Goal: Transaction & Acquisition: Download file/media

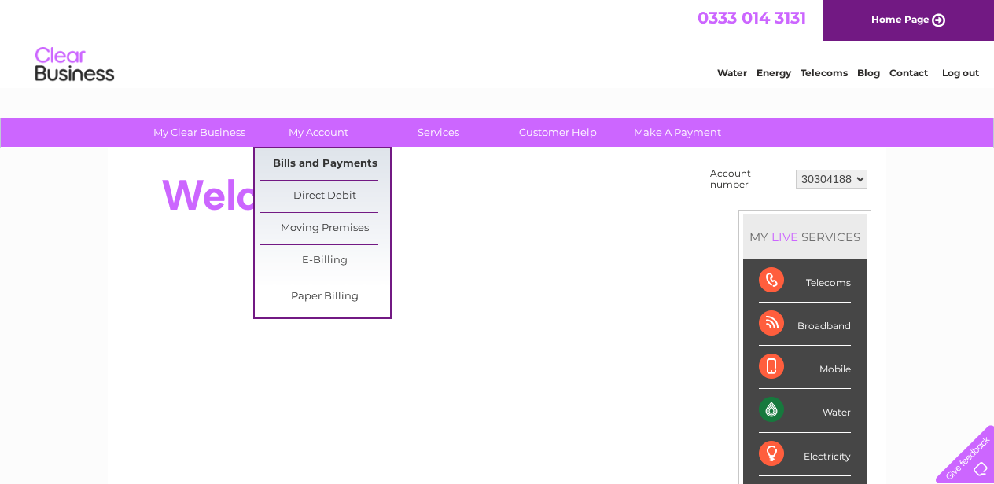
click at [317, 160] on link "Bills and Payments" at bounding box center [325, 164] width 130 height 31
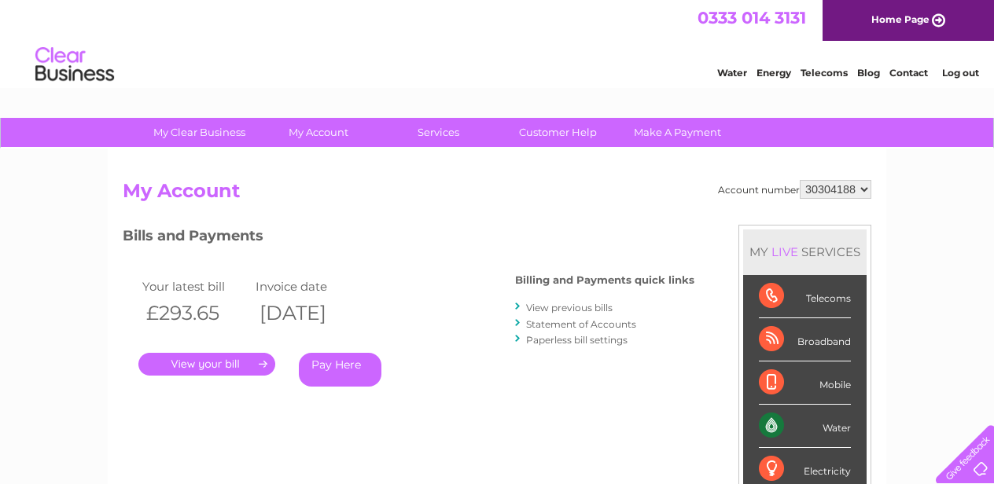
click at [569, 304] on link "View previous bills" at bounding box center [569, 308] width 86 height 12
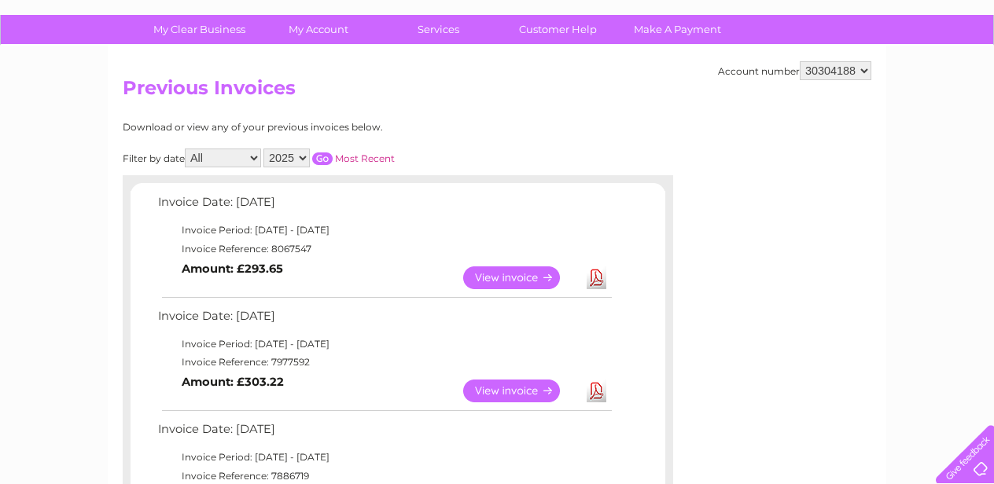
scroll to position [108, 0]
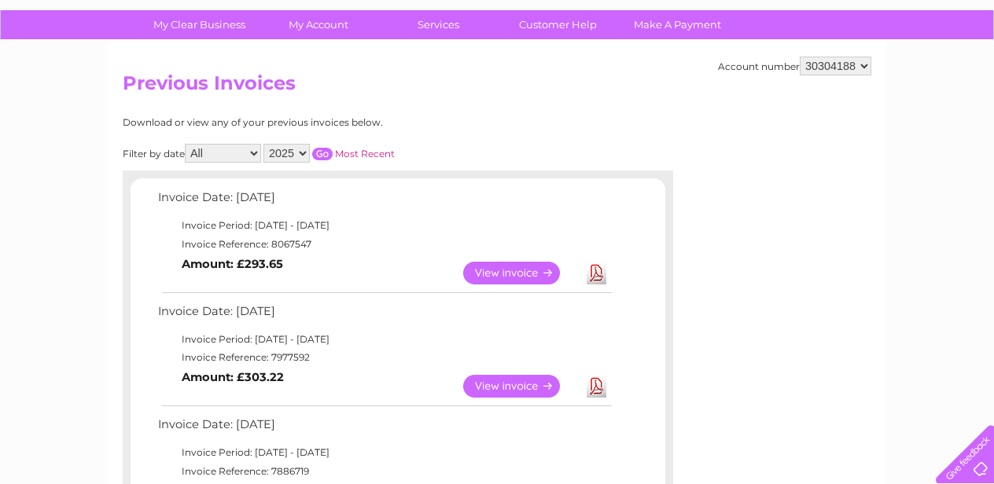
click at [601, 384] on link "Download" at bounding box center [596, 386] width 20 height 23
